Goal: Information Seeking & Learning: Learn about a topic

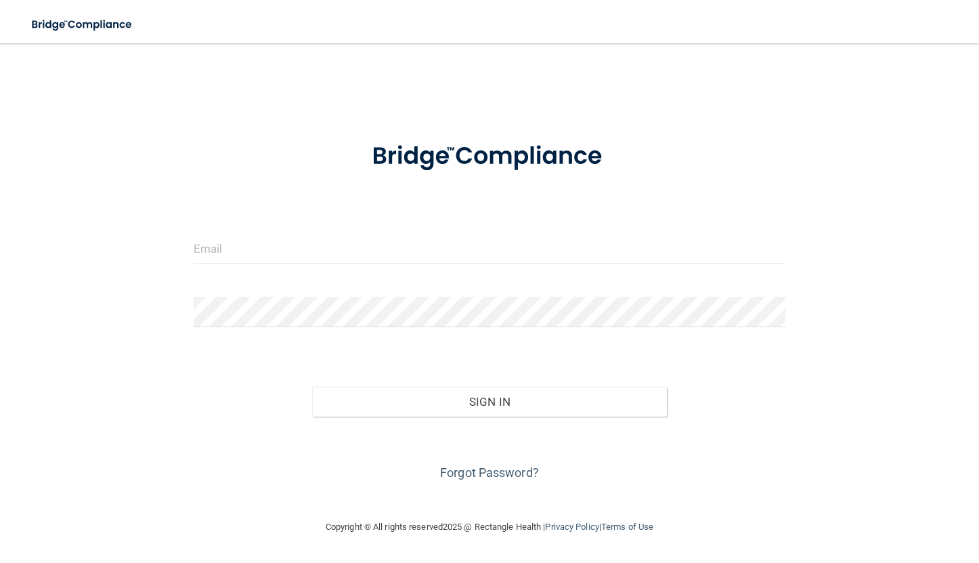
drag, startPoint x: 818, startPoint y: 0, endPoint x: 586, endPoint y: 30, distance: 234.1
click at [586, 30] on nav "Toggle navigation Manage My Enterprise Manage My Location" at bounding box center [489, 21] width 979 height 43
click at [260, 246] on input "email" at bounding box center [490, 249] width 592 height 30
type input "B"
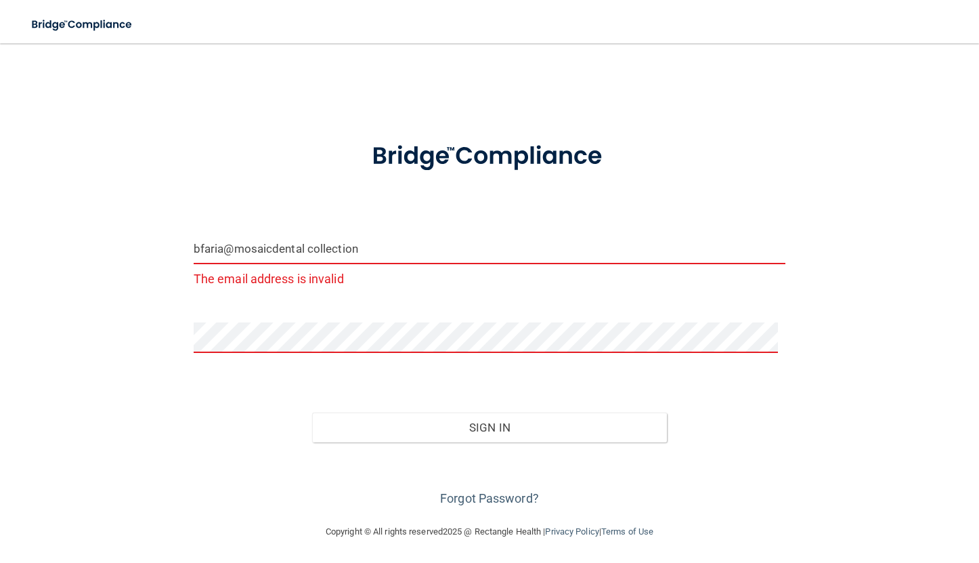
drag, startPoint x: 269, startPoint y: 252, endPoint x: 253, endPoint y: 246, distance: 17.4
click at [253, 246] on input "bfaria@mosaicdental collection" at bounding box center [490, 249] width 592 height 30
click at [861, 190] on div "bfaria@mosaicdental collection The email address is invalid Invalid email/passw…" at bounding box center [489, 283] width 925 height 453
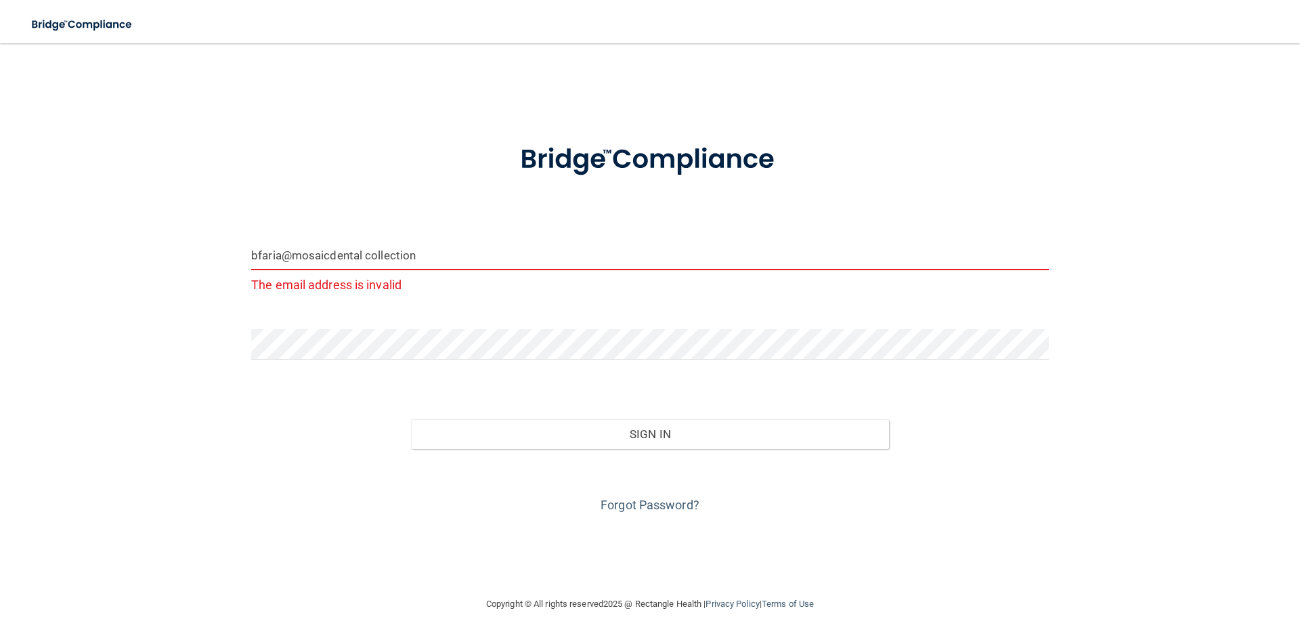
drag, startPoint x: 421, startPoint y: 267, endPoint x: 364, endPoint y: 271, distance: 57.7
click at [364, 271] on div "bfaria@mosaicdental collection The email address is invalid" at bounding box center [650, 268] width 798 height 56
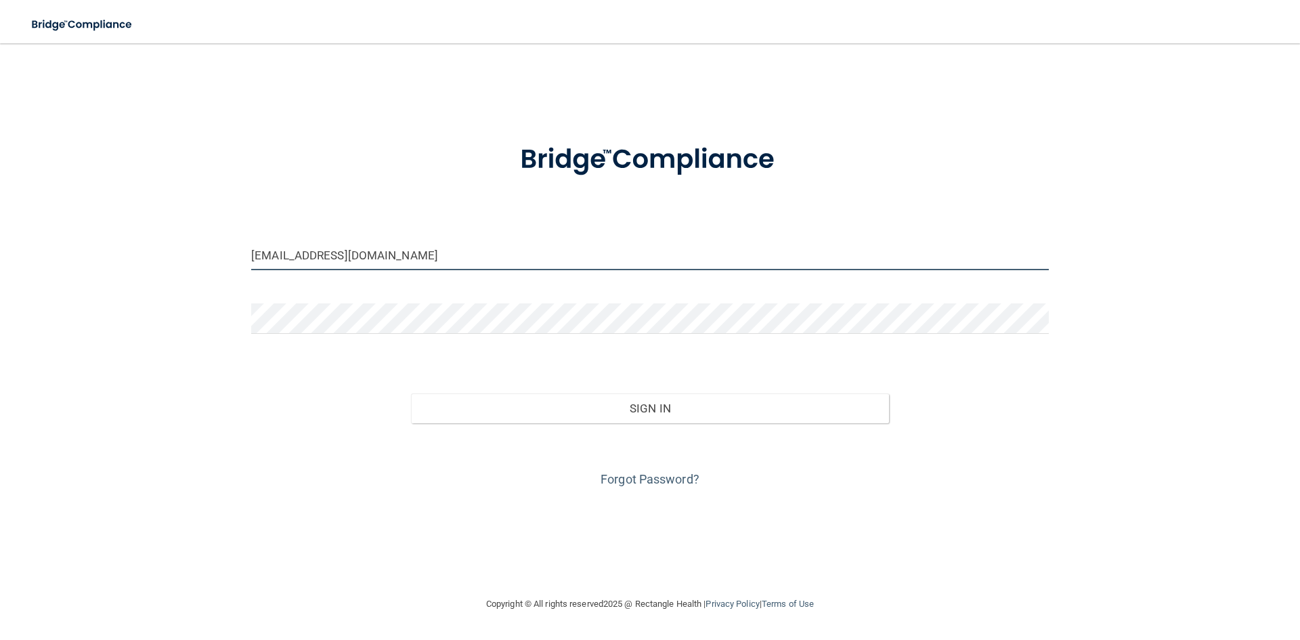
type input "[EMAIL_ADDRESS][DOMAIN_NAME]"
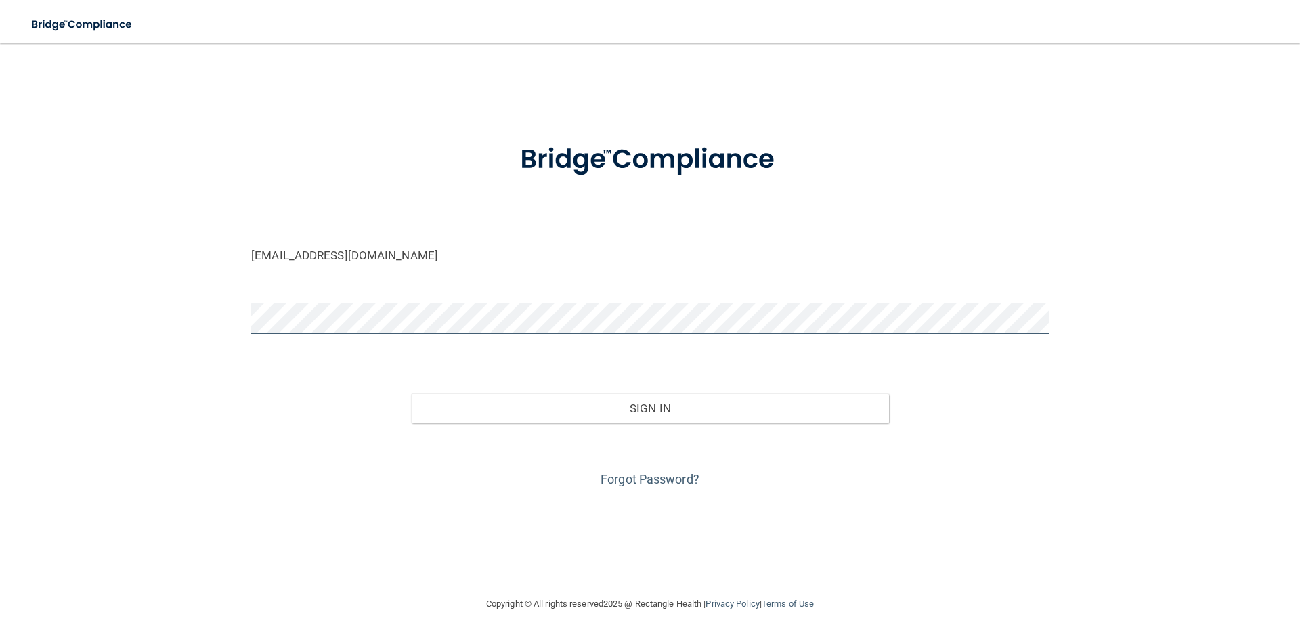
click at [248, 311] on div at bounding box center [650, 323] width 818 height 41
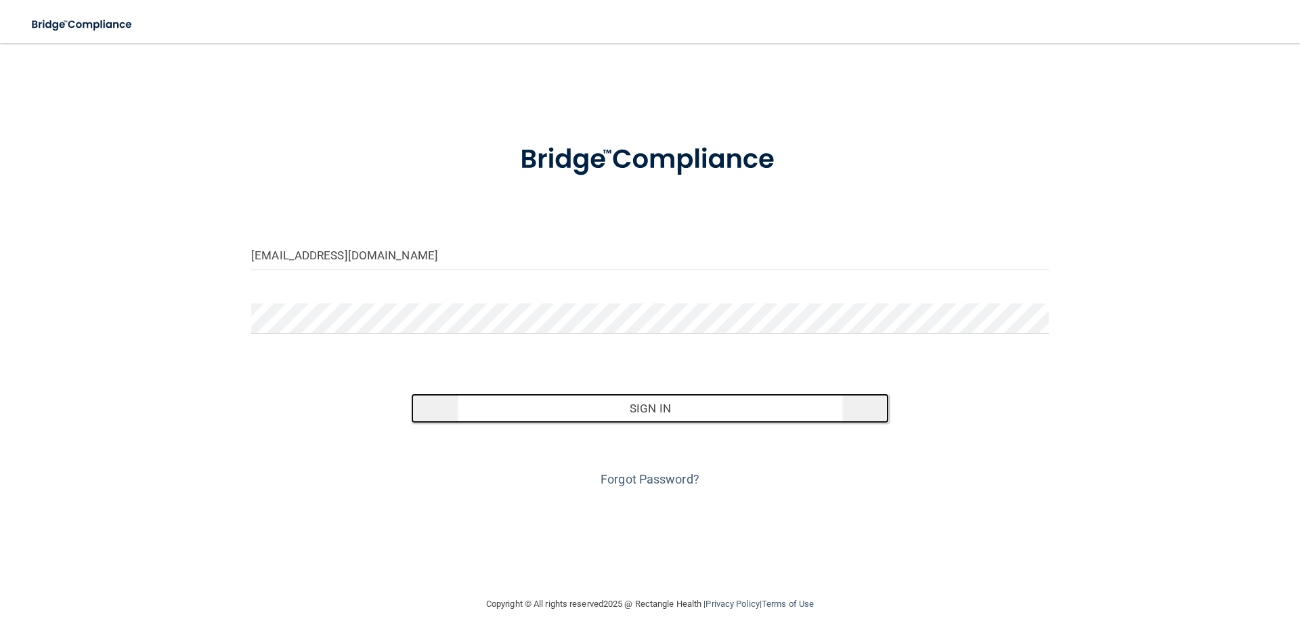
click at [618, 410] on button "Sign In" at bounding box center [650, 408] width 479 height 30
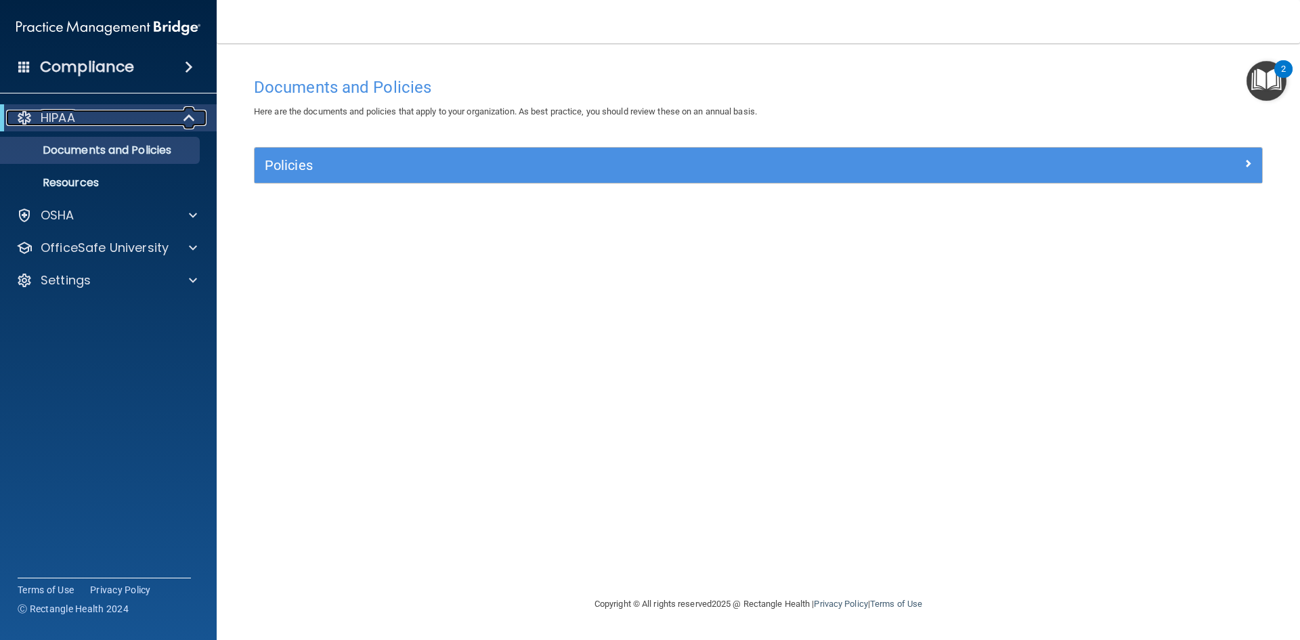
click at [102, 116] on div "HIPAA" at bounding box center [89, 118] width 167 height 16
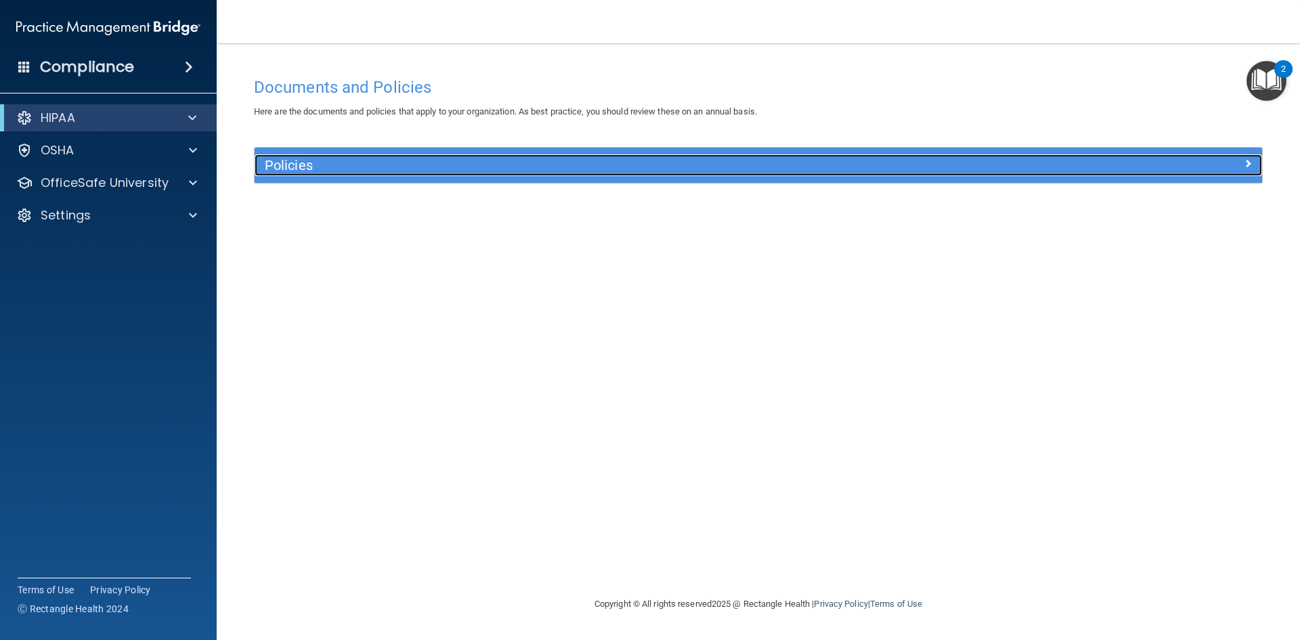
click at [332, 165] on h5 "Policies" at bounding box center [632, 165] width 735 height 15
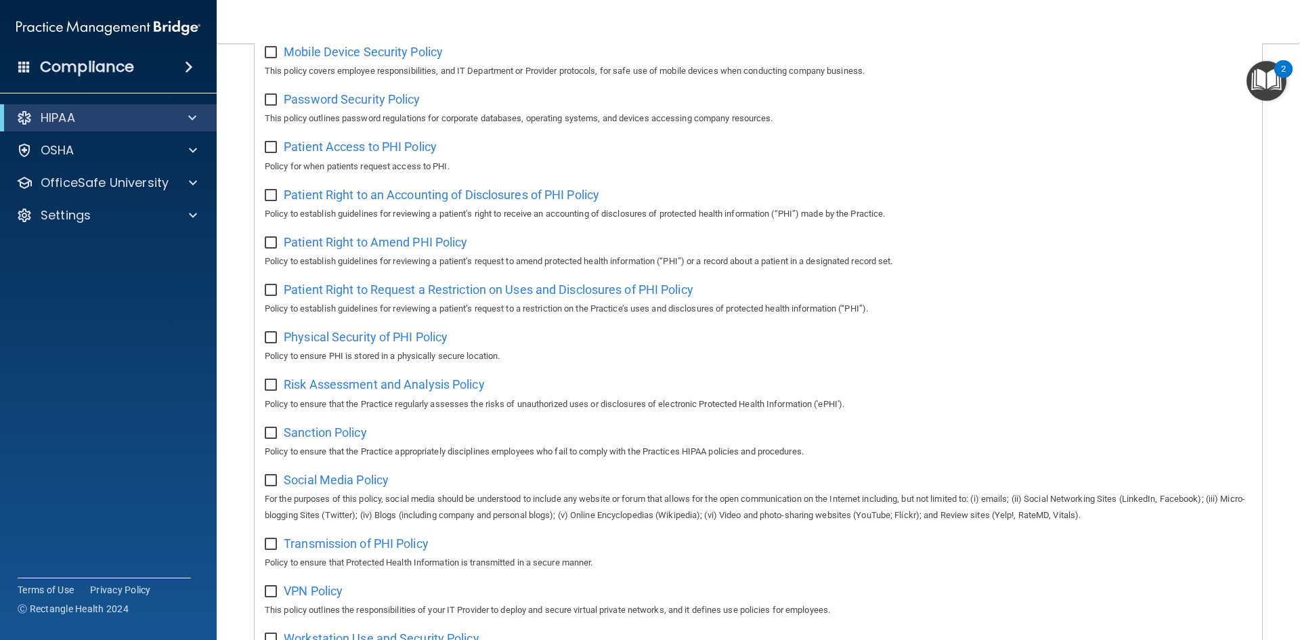
scroll to position [583, 0]
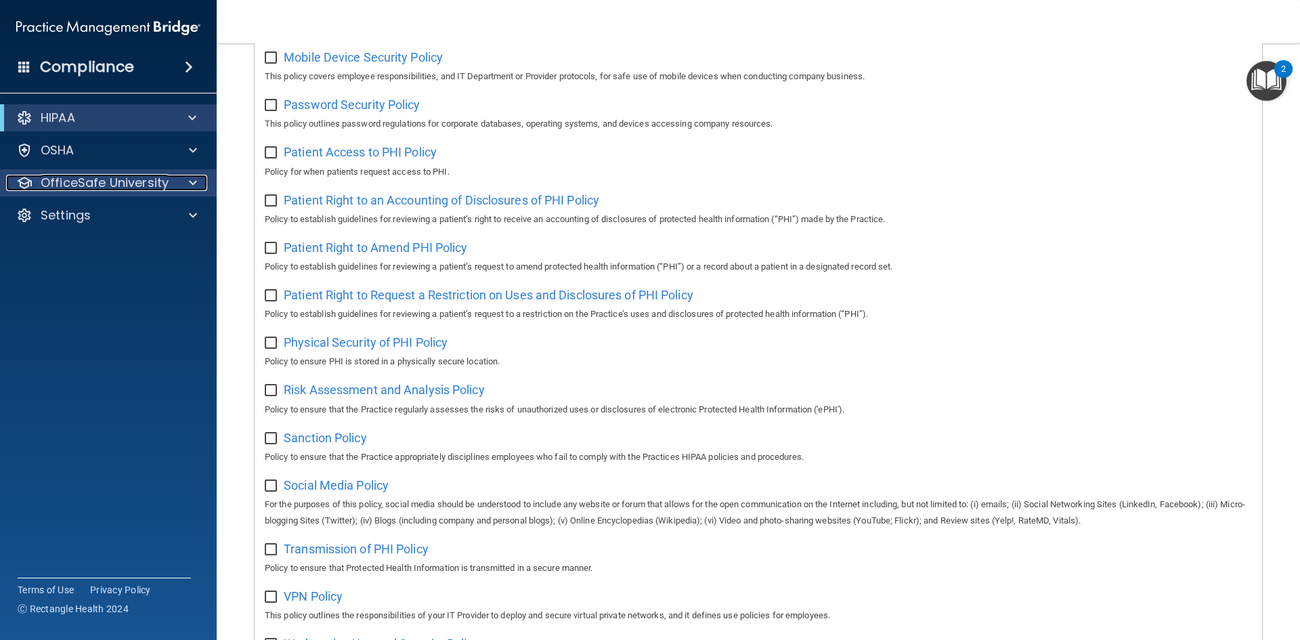
click at [185, 179] on div at bounding box center [191, 183] width 34 height 16
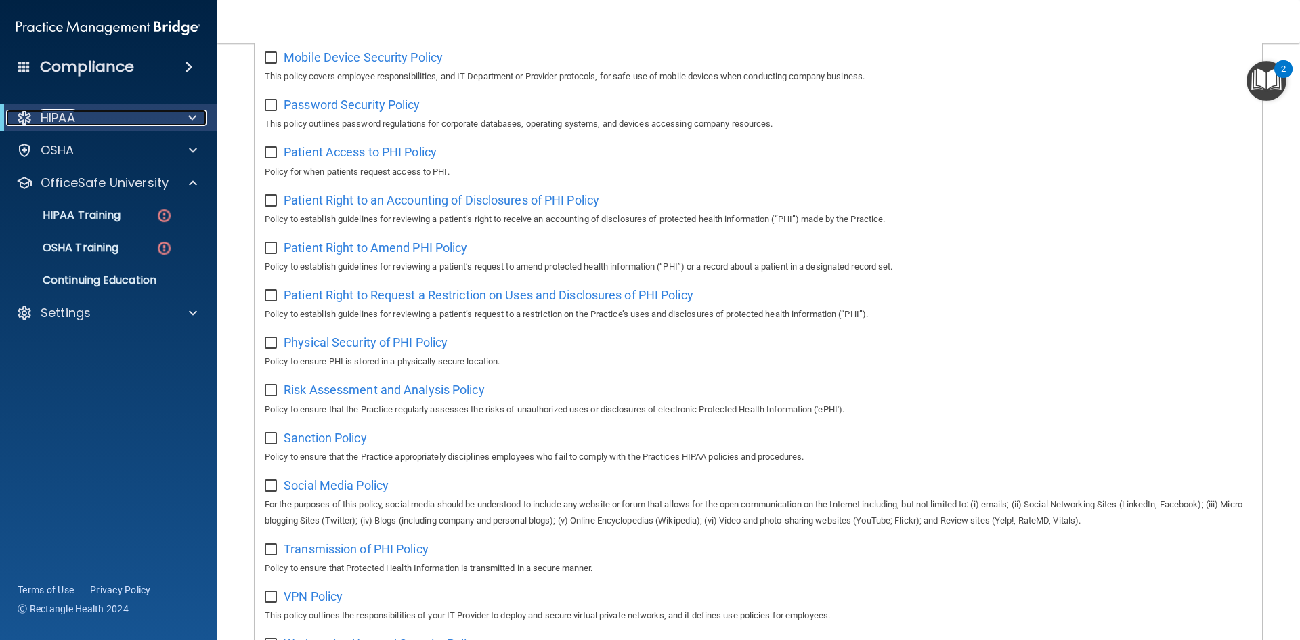
click at [192, 118] on span at bounding box center [192, 118] width 8 height 16
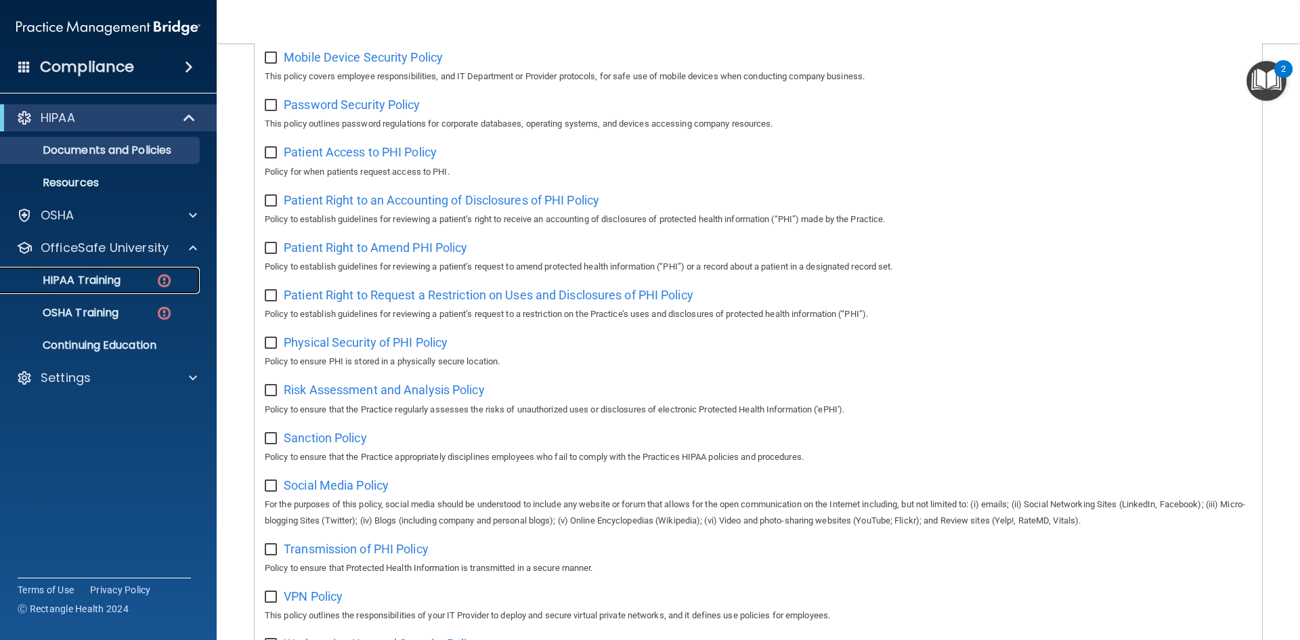
click at [165, 280] on img at bounding box center [164, 280] width 17 height 17
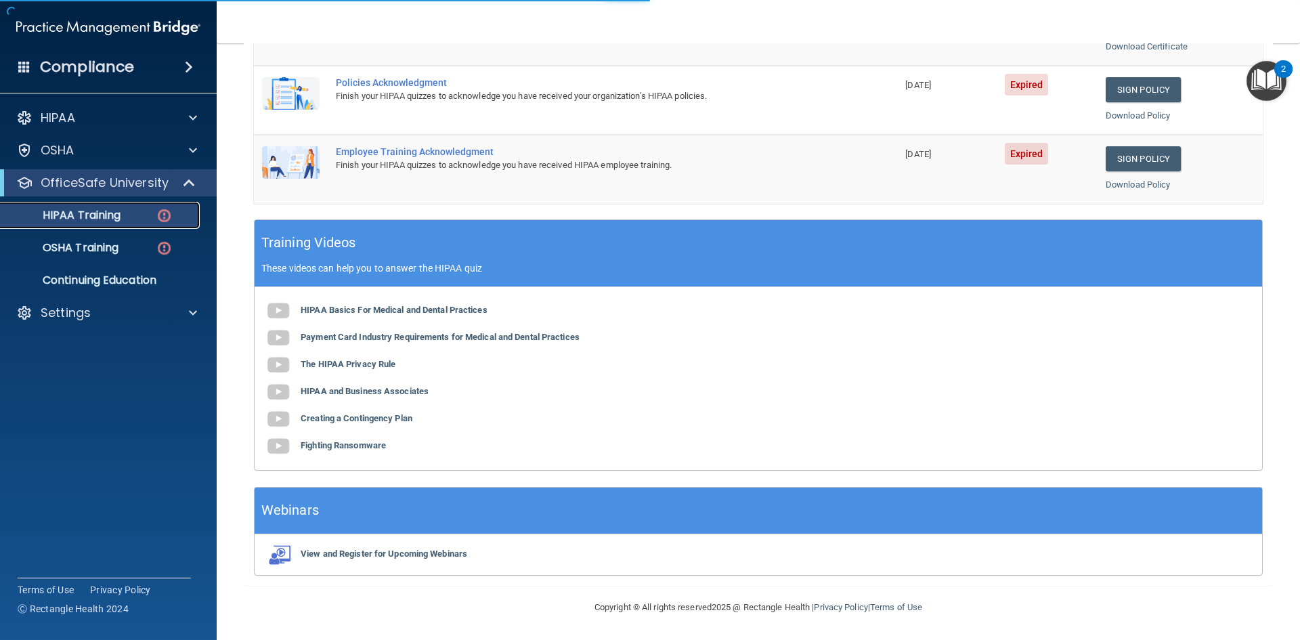
scroll to position [380, 0]
click at [161, 250] on img at bounding box center [164, 248] width 17 height 17
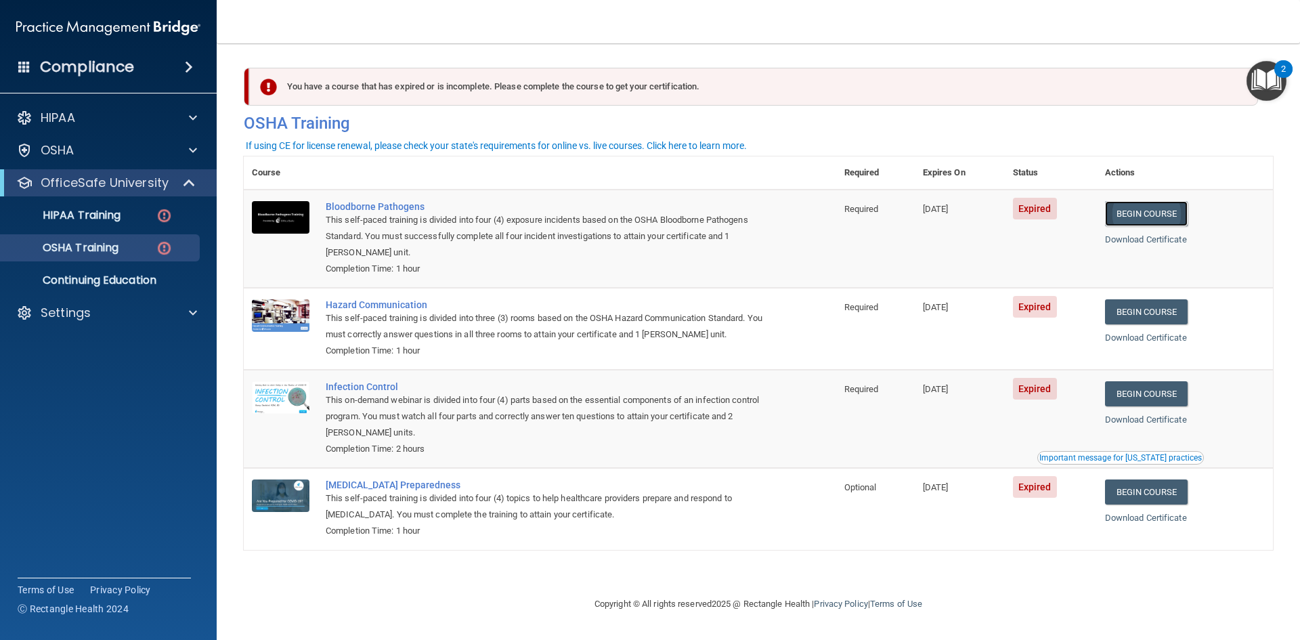
click at [978, 215] on link "Begin Course" at bounding box center [1146, 213] width 83 height 25
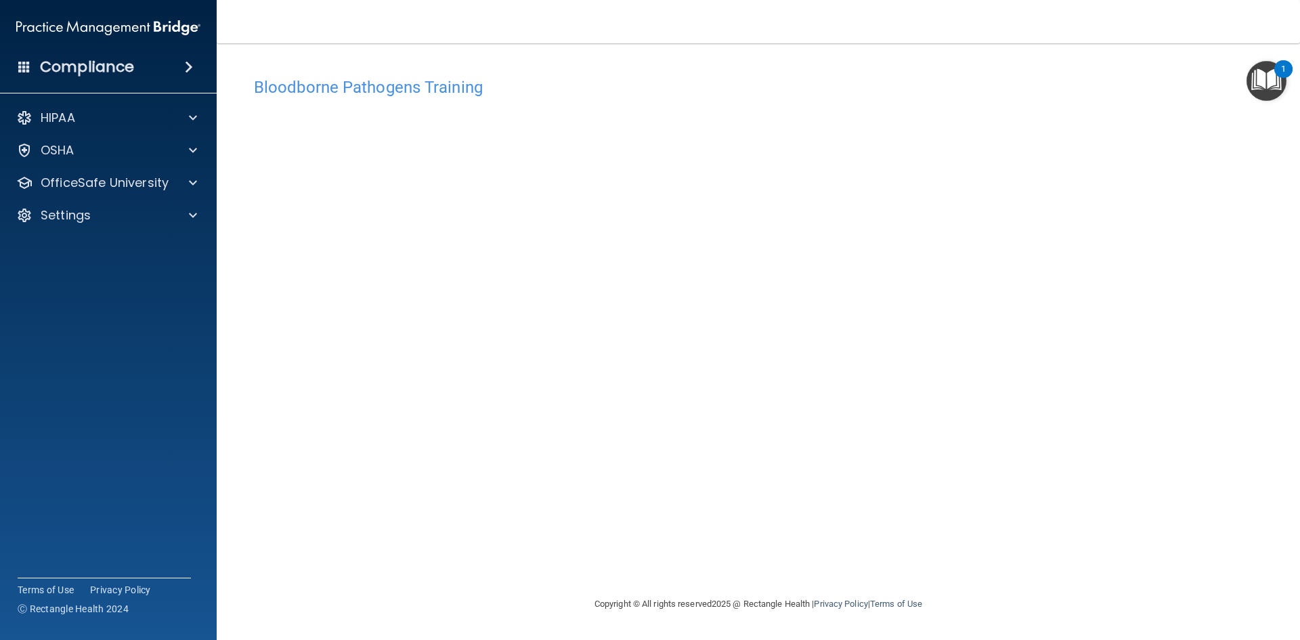
click at [1268, 82] on img "Open Resource Center, 1 new notification" at bounding box center [1266, 81] width 40 height 40
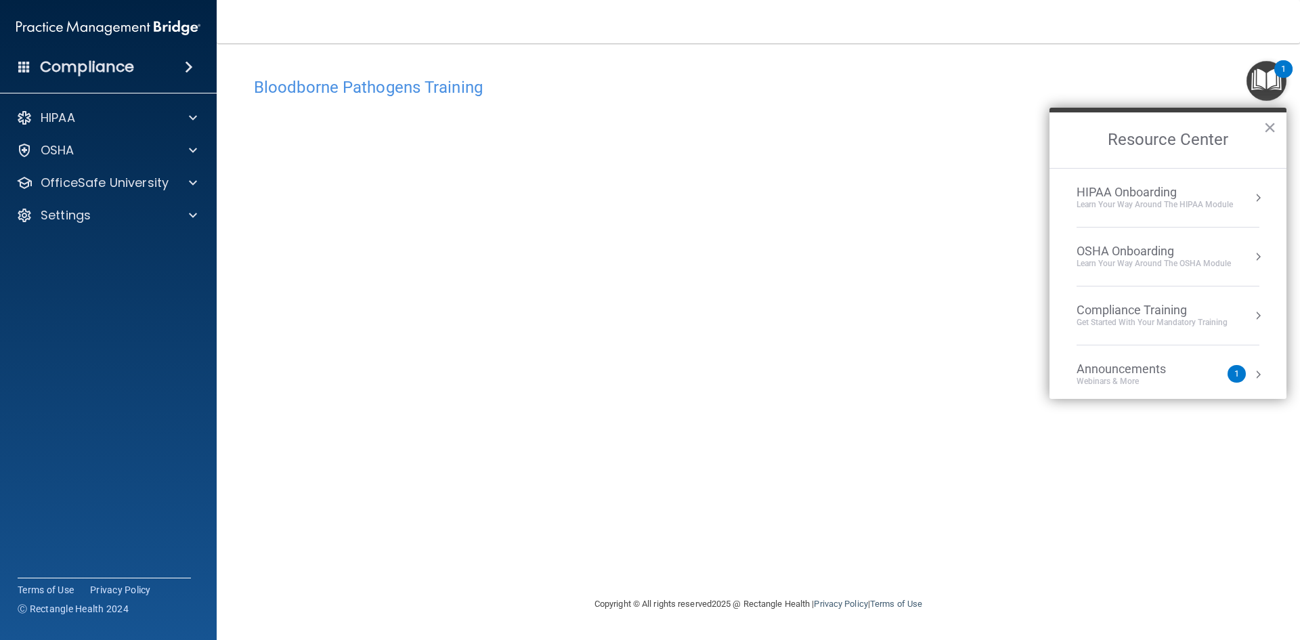
click at [1262, 125] on h2 "Resource Center" at bounding box center [1167, 140] width 237 height 56
click at [1275, 125] on button "×" at bounding box center [1269, 127] width 13 height 22
